Goal: Task Accomplishment & Management: Use online tool/utility

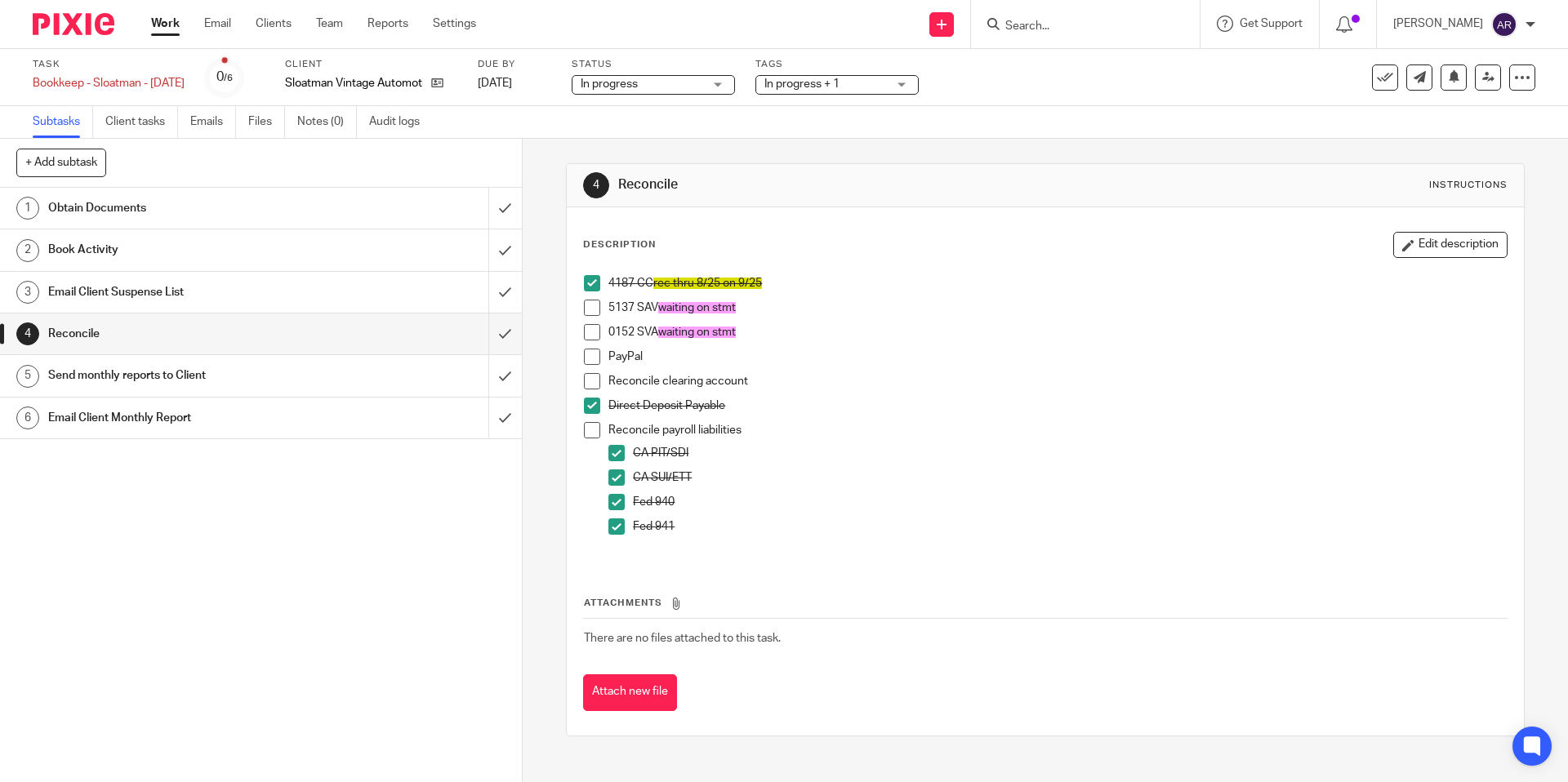
drag, startPoint x: 1391, startPoint y: 249, endPoint x: 1374, endPoint y: 263, distance: 22.0
click at [1393, 249] on button "Edit description" at bounding box center [1450, 245] width 114 height 26
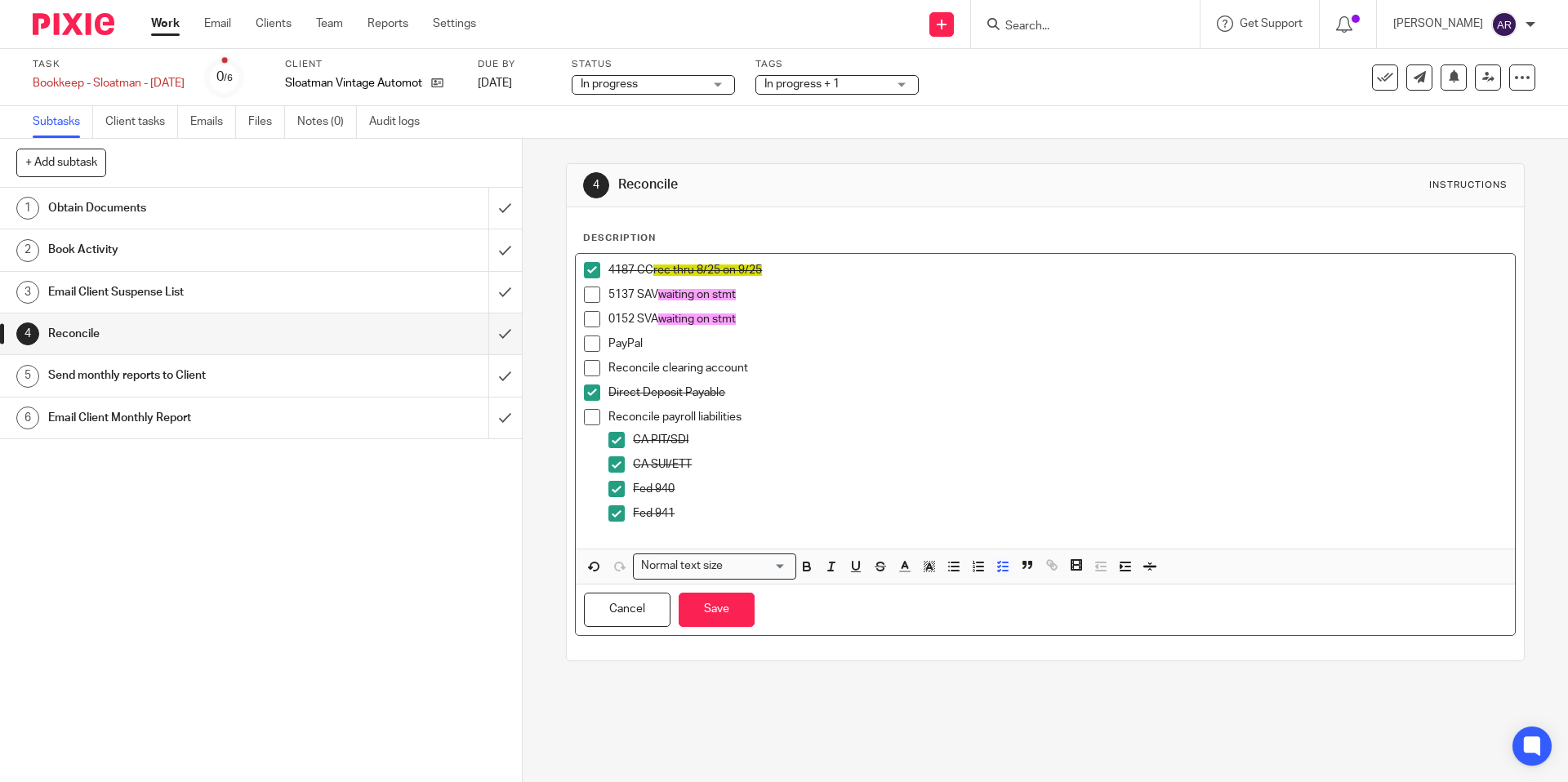
click at [783, 336] on p "PayPal" at bounding box center [1057, 344] width 898 height 16
click at [595, 341] on span at bounding box center [592, 344] width 16 height 16
drag, startPoint x: 641, startPoint y: 343, endPoint x: 856, endPoint y: 347, distance: 215.0
click at [856, 347] on p "PayPal need stmt.. wait to request" at bounding box center [1057, 344] width 898 height 16
click at [929, 573] on icon "button" at bounding box center [930, 566] width 15 height 15
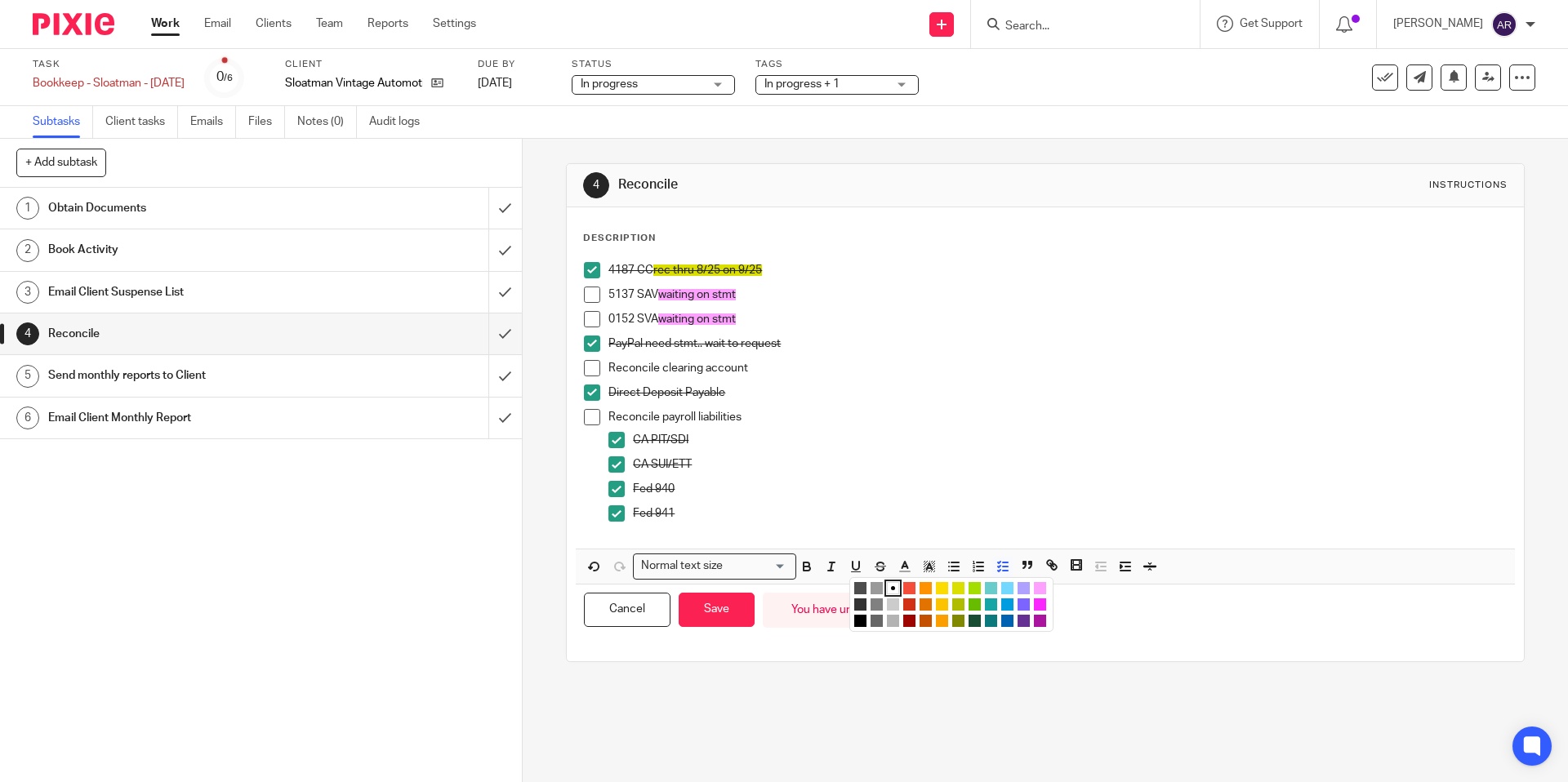
click at [957, 584] on li "color:#DBDF00" at bounding box center [958, 588] width 12 height 12
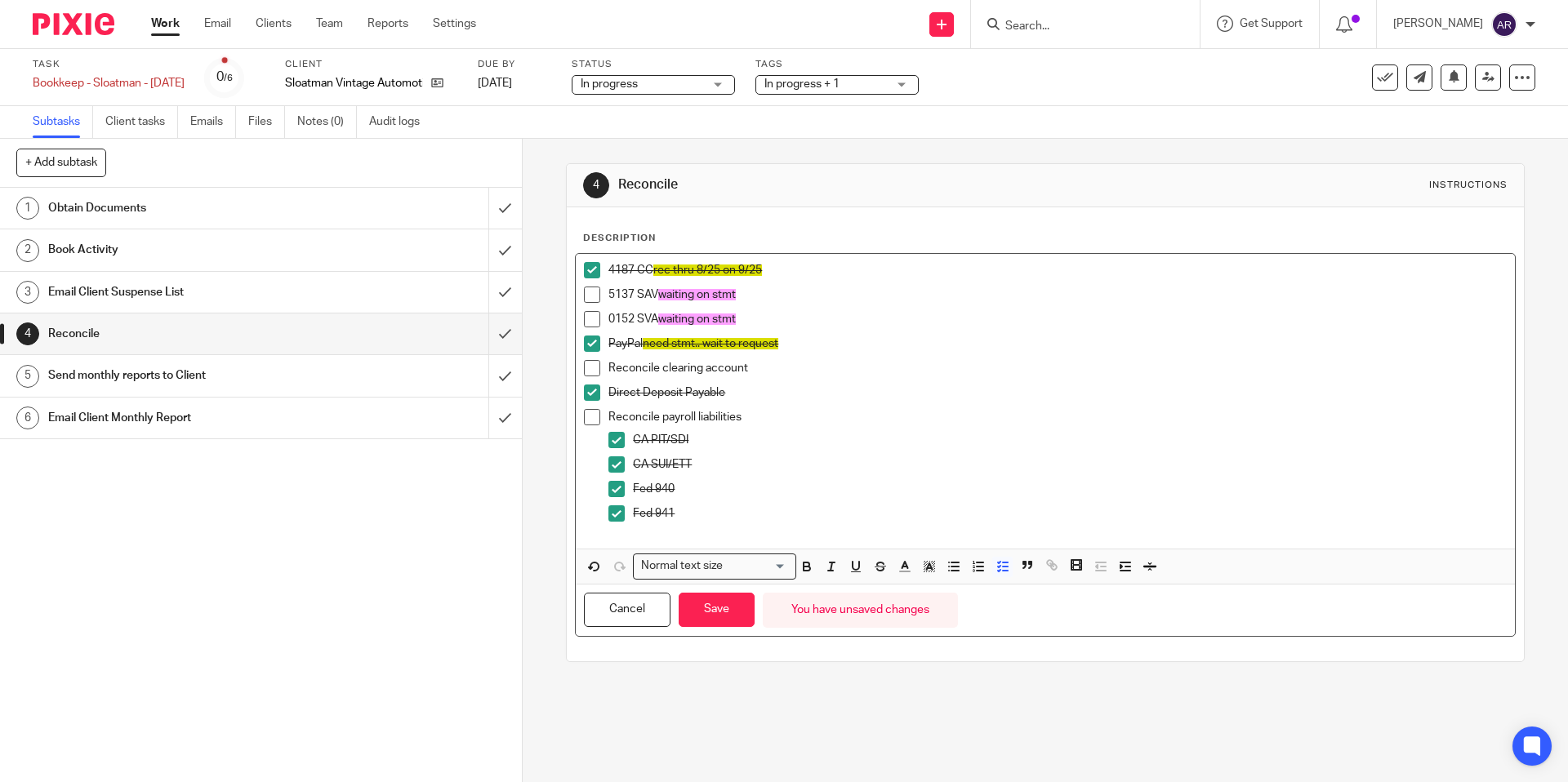
click at [1007, 393] on p "Direct Deposit Payable" at bounding box center [1057, 393] width 898 height 16
click at [726, 609] on button "Save" at bounding box center [716, 610] width 76 height 35
